Goal: Find specific page/section: Find specific page/section

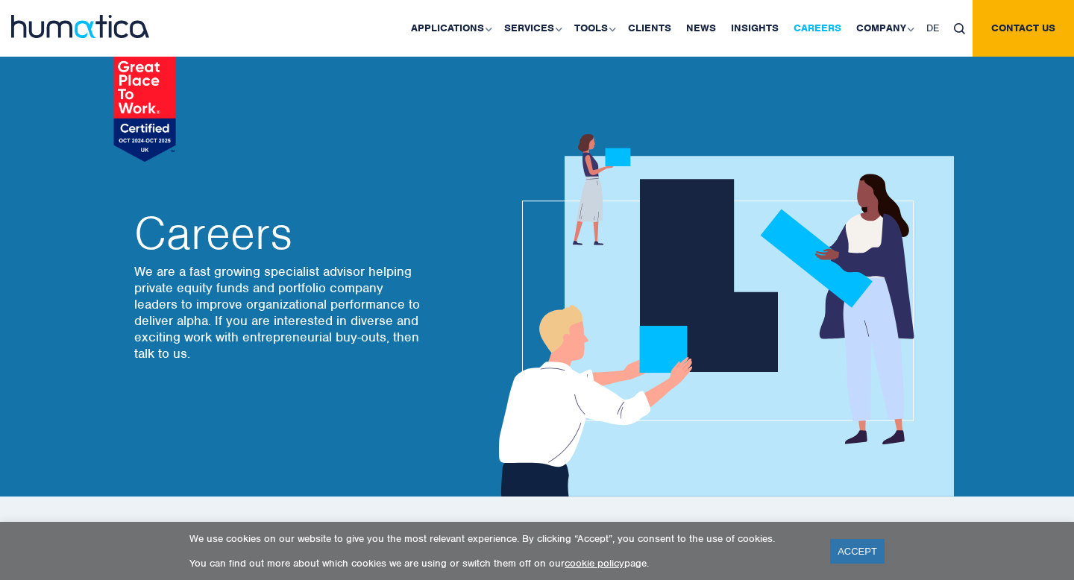
click at [810, 32] on link "Careers" at bounding box center [817, 28] width 63 height 57
click at [851, 557] on link "ACCEPT" at bounding box center [857, 551] width 54 height 25
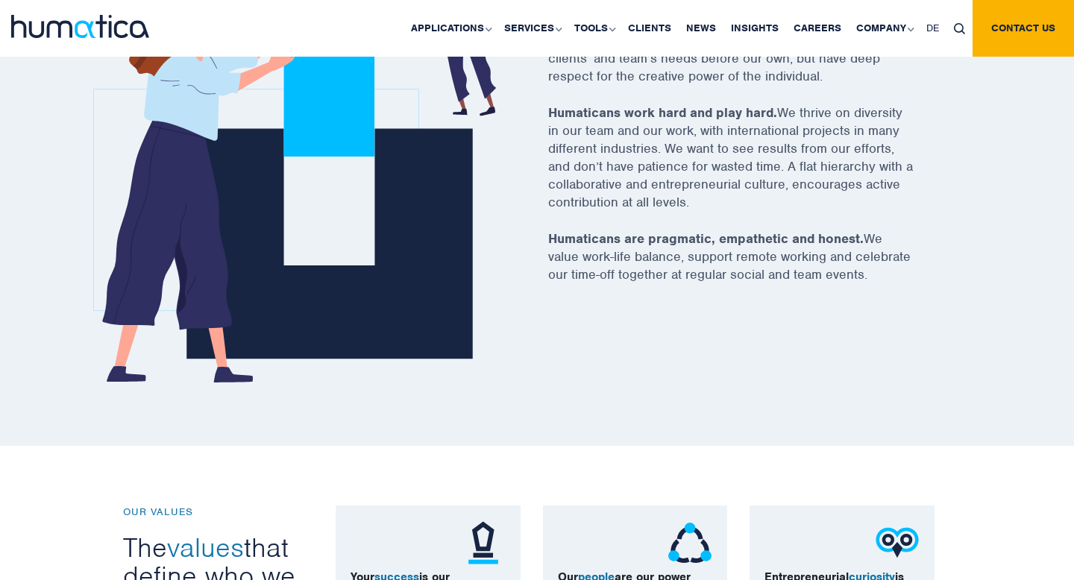
scroll to position [683, 0]
